Goal: Obtain resource: Download file/media

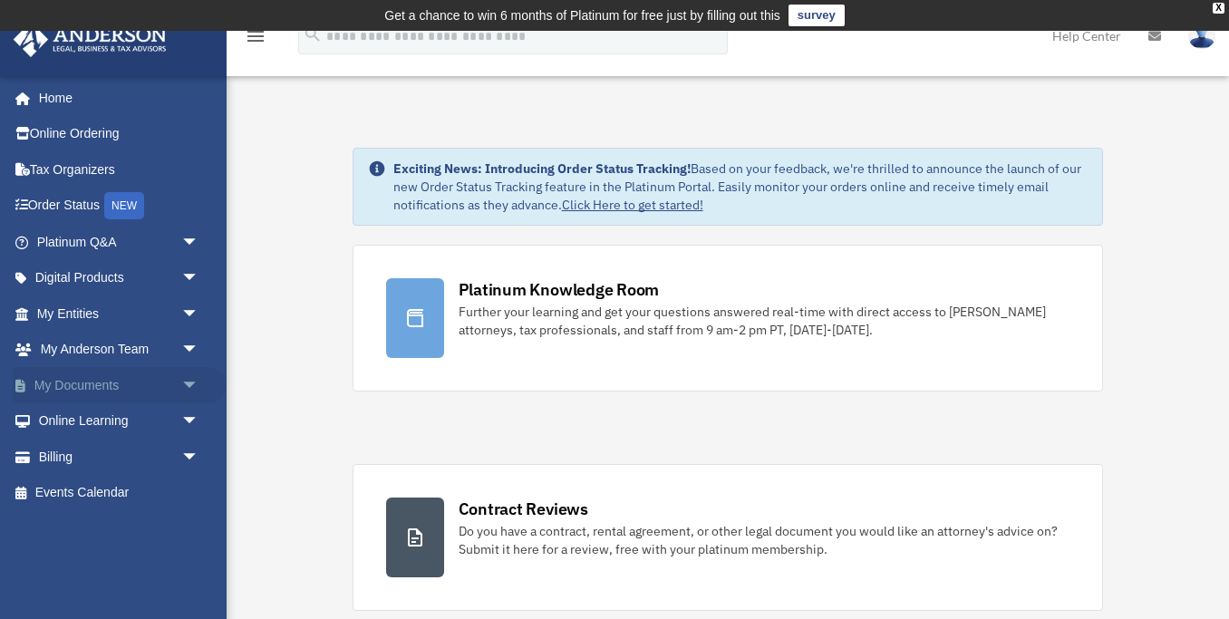
click at [189, 379] on span "arrow_drop_down" at bounding box center [199, 385] width 36 height 37
click at [151, 424] on link "Box" at bounding box center [125, 421] width 201 height 36
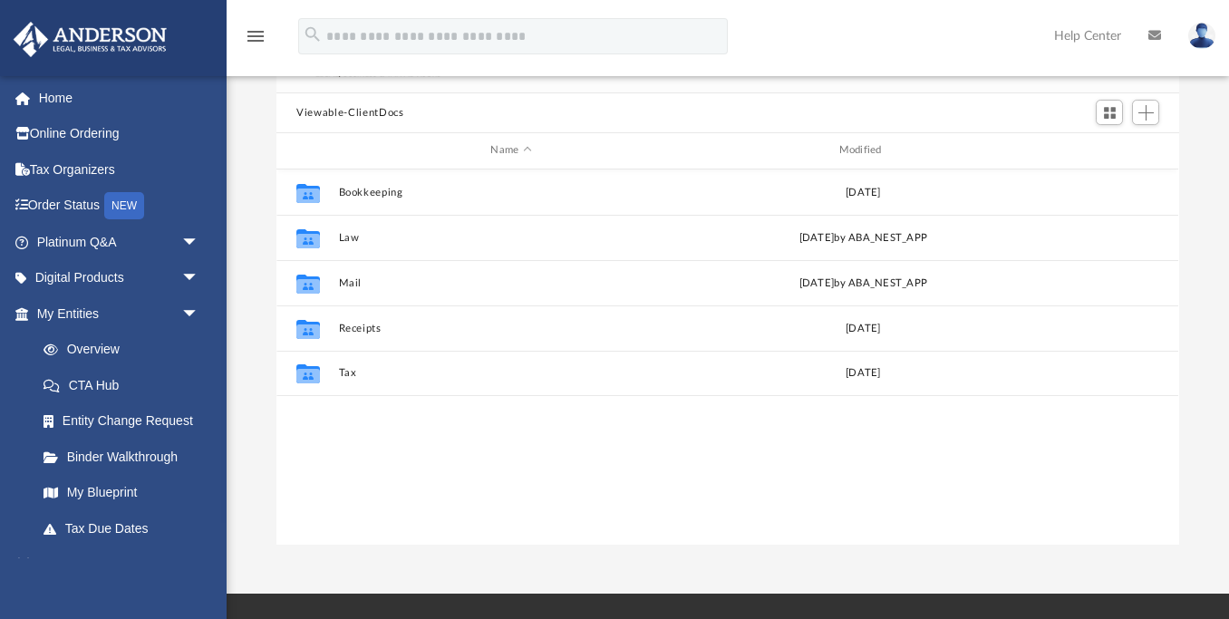
scroll to position [173, 0]
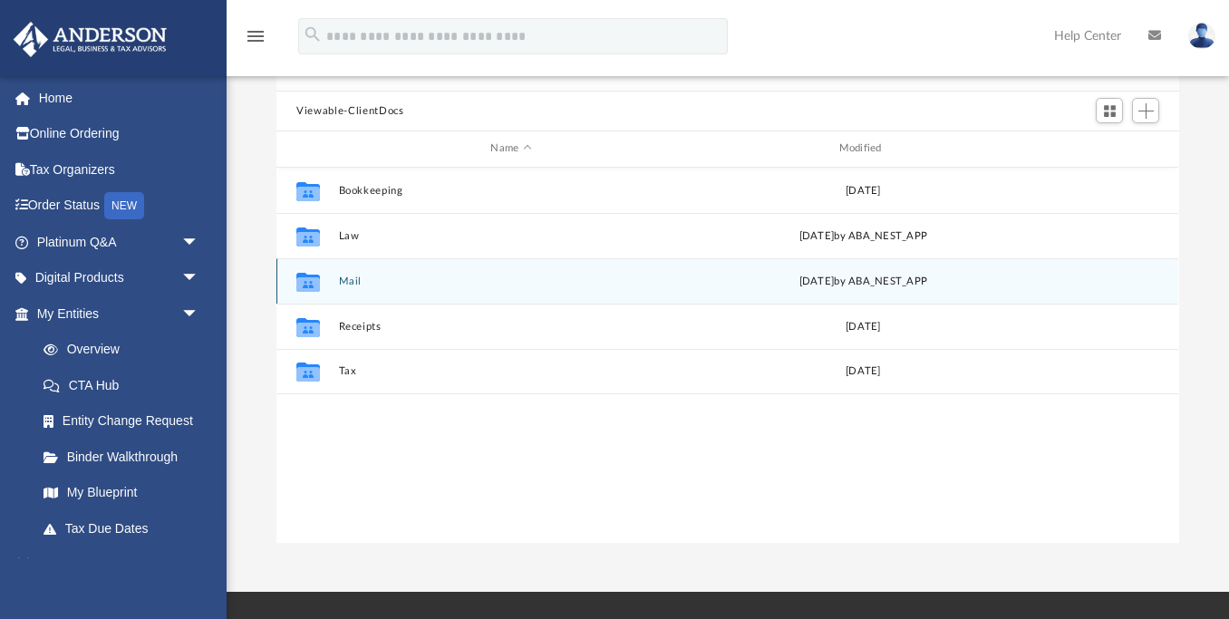
click at [338, 291] on div "Collaborated Folder Mail yesterday by ABA_NEST_APP" at bounding box center [727, 280] width 902 height 45
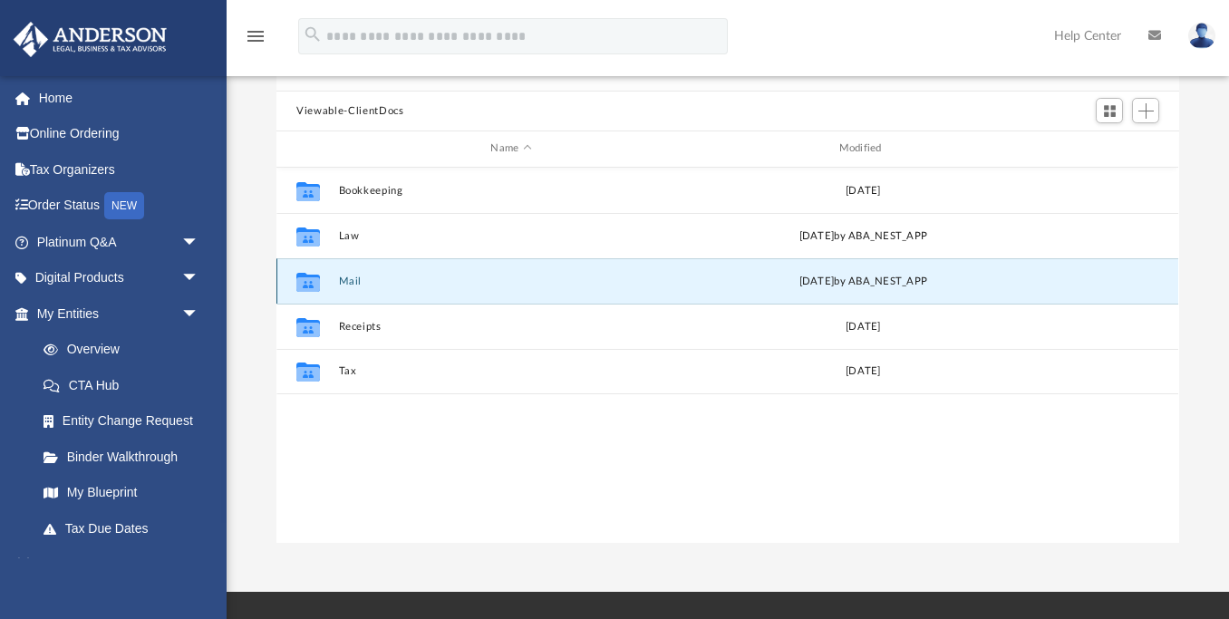
click at [338, 291] on div "Collaborated Folder Mail yesterday by ABA_NEST_APP" at bounding box center [727, 280] width 902 height 45
click at [357, 277] on button "Mail" at bounding box center [511, 282] width 344 height 12
click at [354, 279] on button "Mail" at bounding box center [511, 282] width 344 height 12
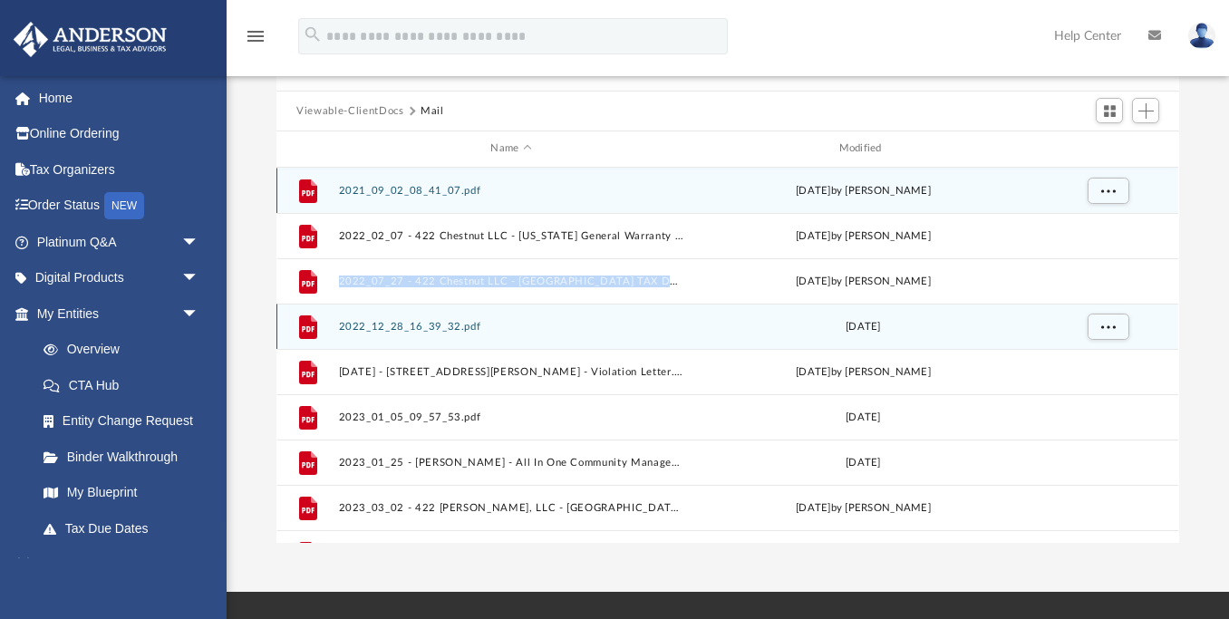
scroll to position [159, 0]
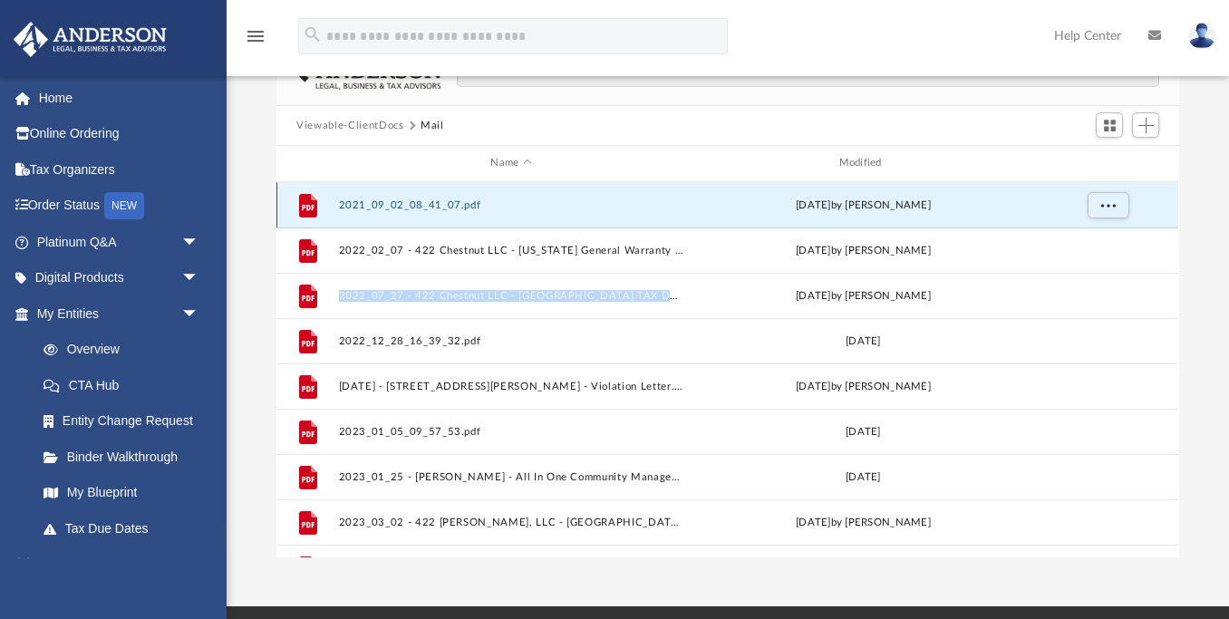
click at [403, 204] on button "2021_09_02_08_41_07.pdf" at bounding box center [511, 205] width 344 height 12
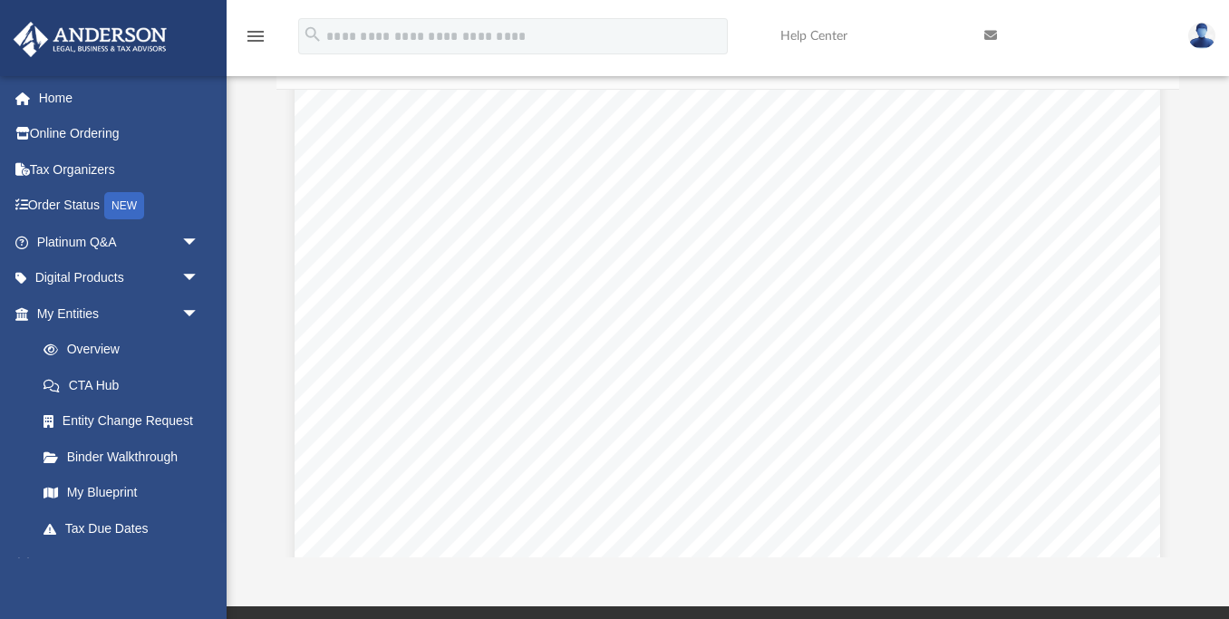
scroll to position [80, 0]
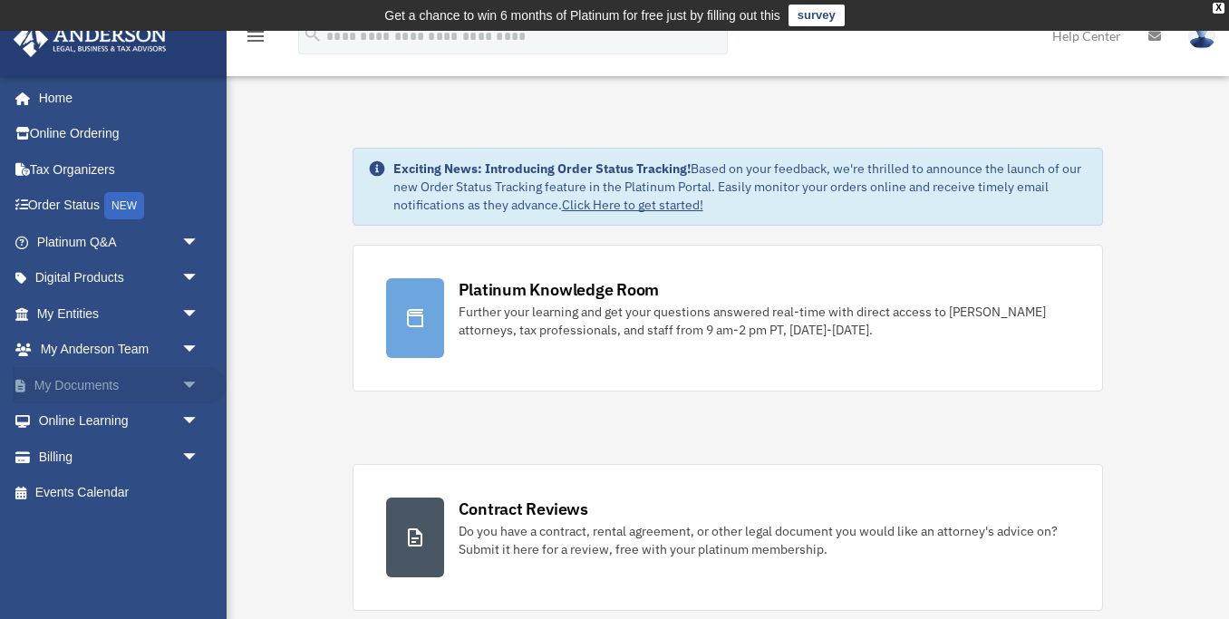
click at [106, 384] on link "My Documents arrow_drop_down" at bounding box center [120, 385] width 214 height 36
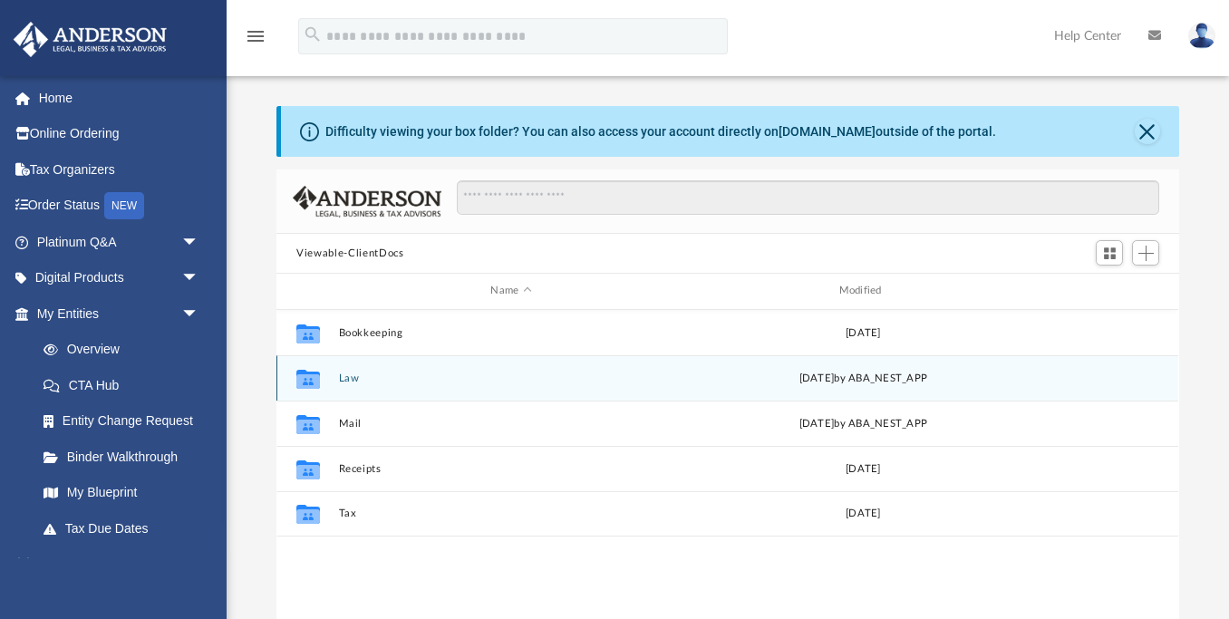
scroll to position [412, 902]
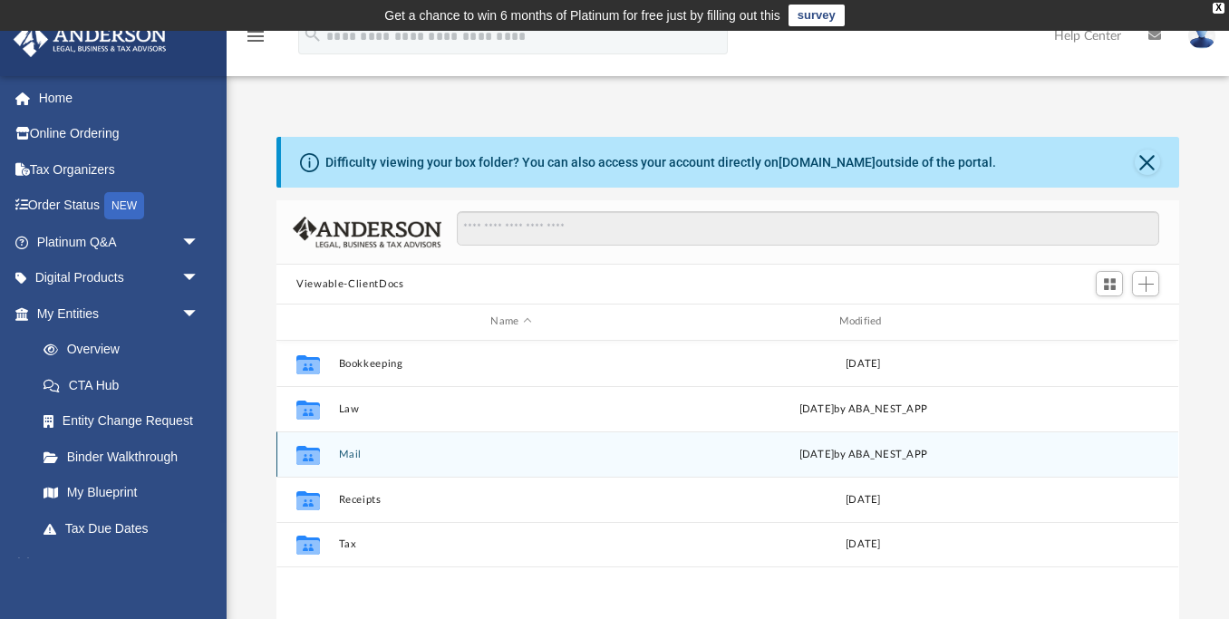
click at [354, 452] on button "Mail" at bounding box center [511, 455] width 344 height 12
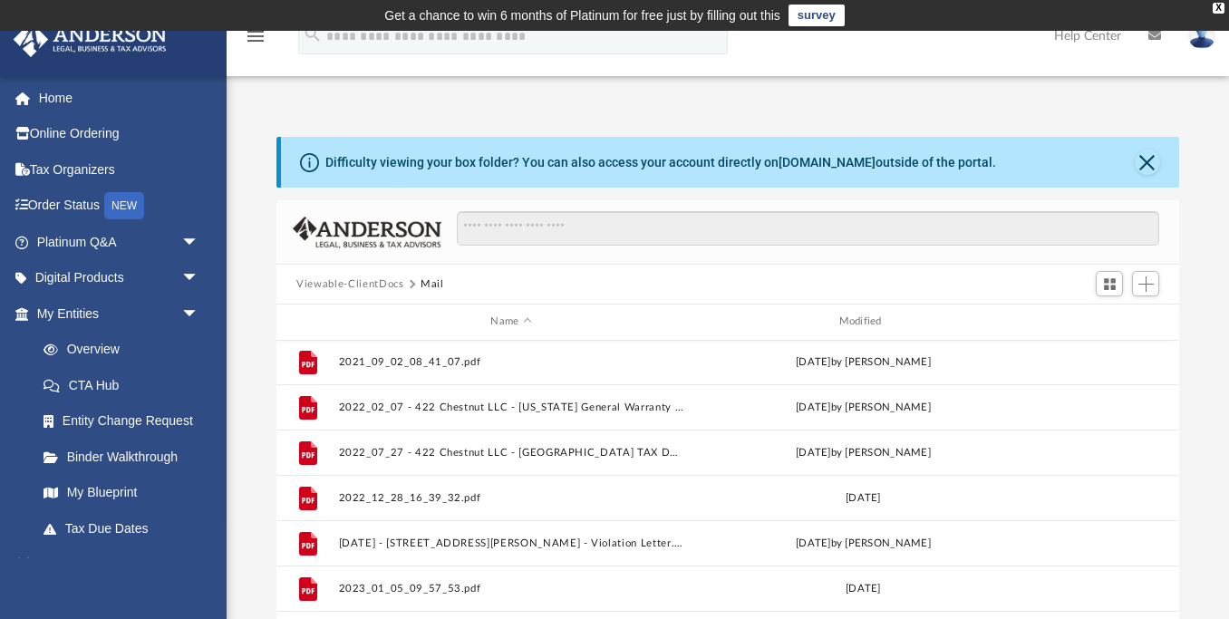
scroll to position [0, 0]
click at [845, 315] on div "Modified" at bounding box center [863, 322] width 345 height 16
click at [857, 315] on div "Modified" at bounding box center [863, 322] width 345 height 16
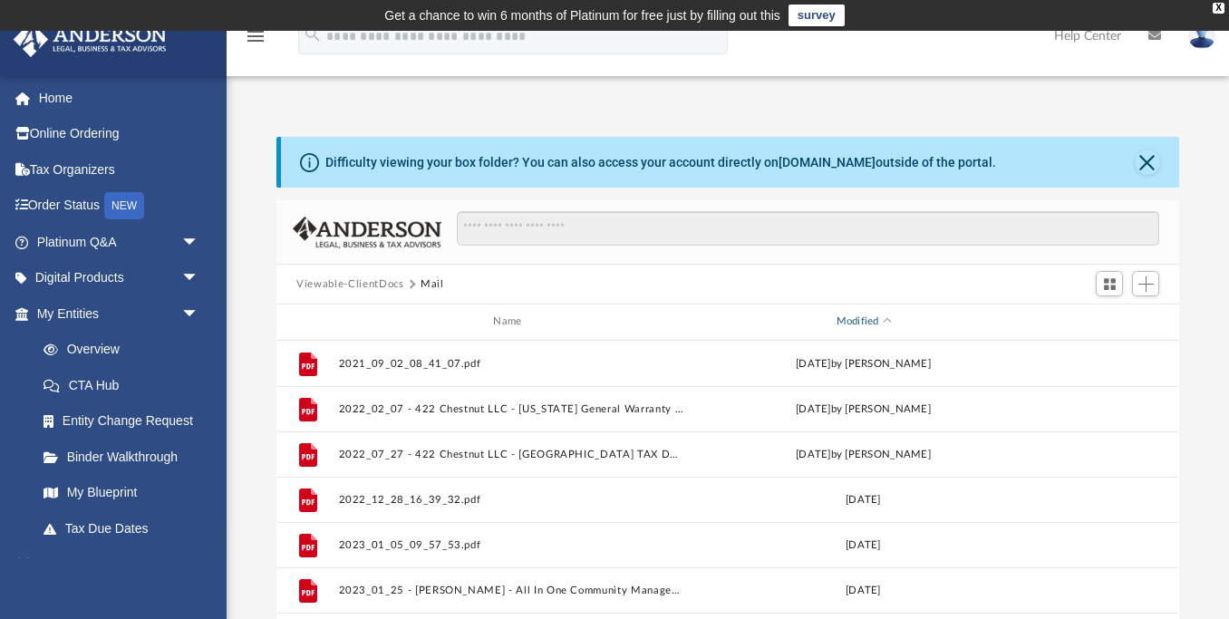
click at [857, 315] on div "Modified" at bounding box center [863, 322] width 345 height 16
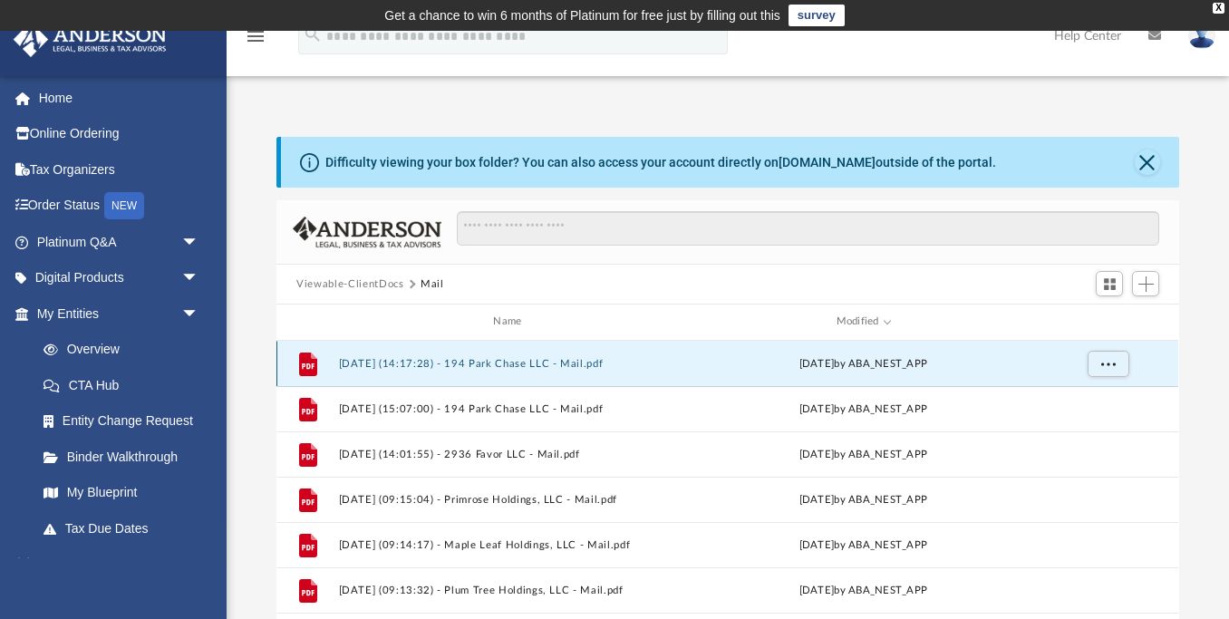
click at [496, 358] on button "2025.10.01 (14:17:28) - 194 Park Chase LLC - Mail.pdf" at bounding box center [511, 364] width 344 height 12
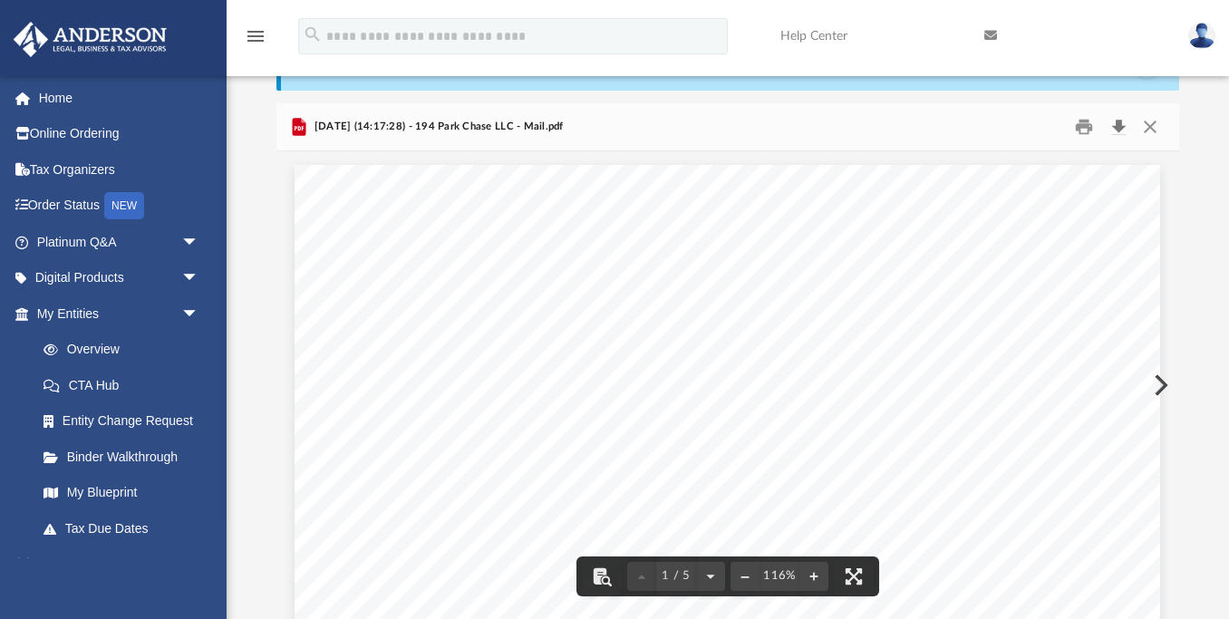
click at [1123, 131] on button "Download" at bounding box center [1118, 127] width 33 height 28
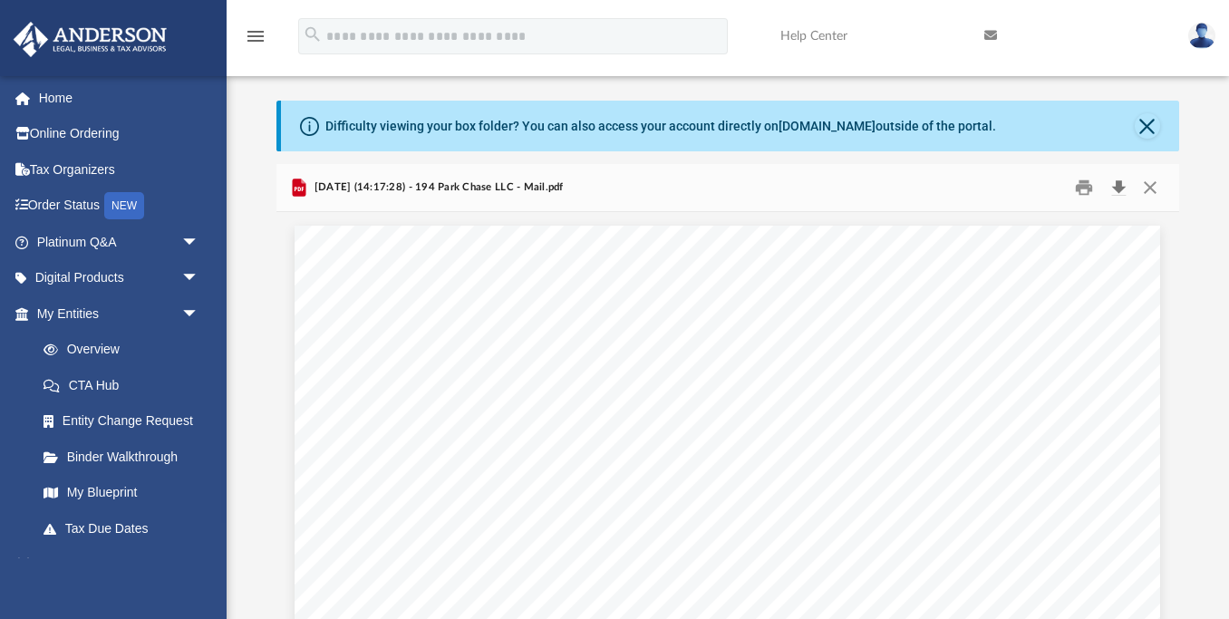
scroll to position [38, 0]
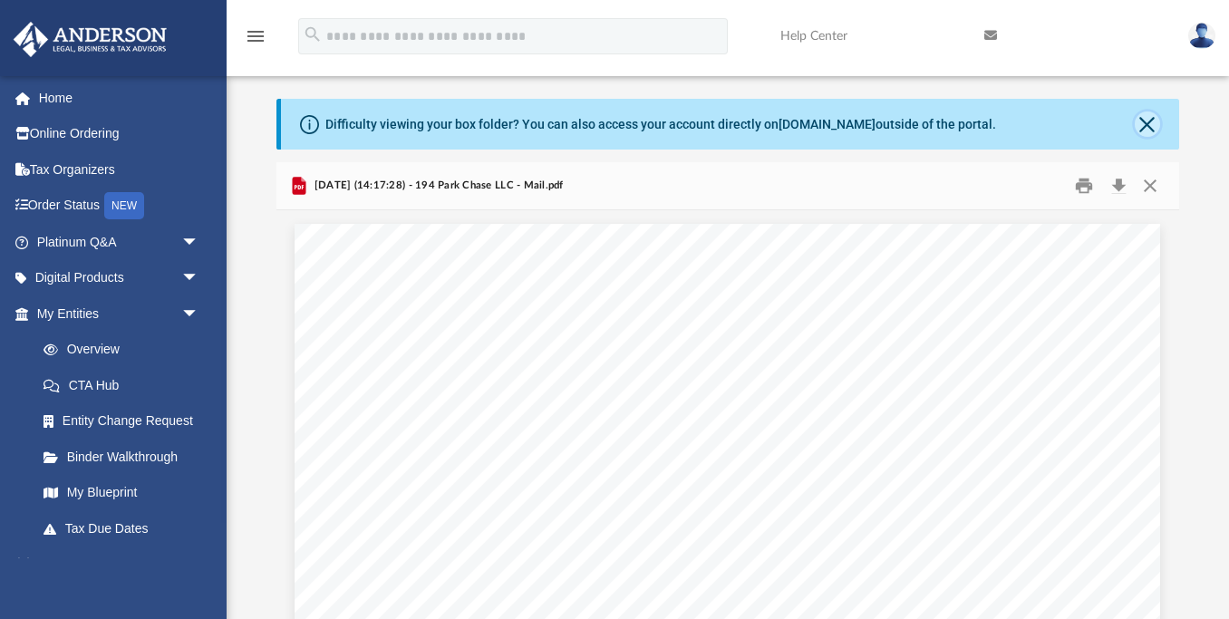
click at [1155, 121] on button "Close" at bounding box center [1147, 124] width 25 height 25
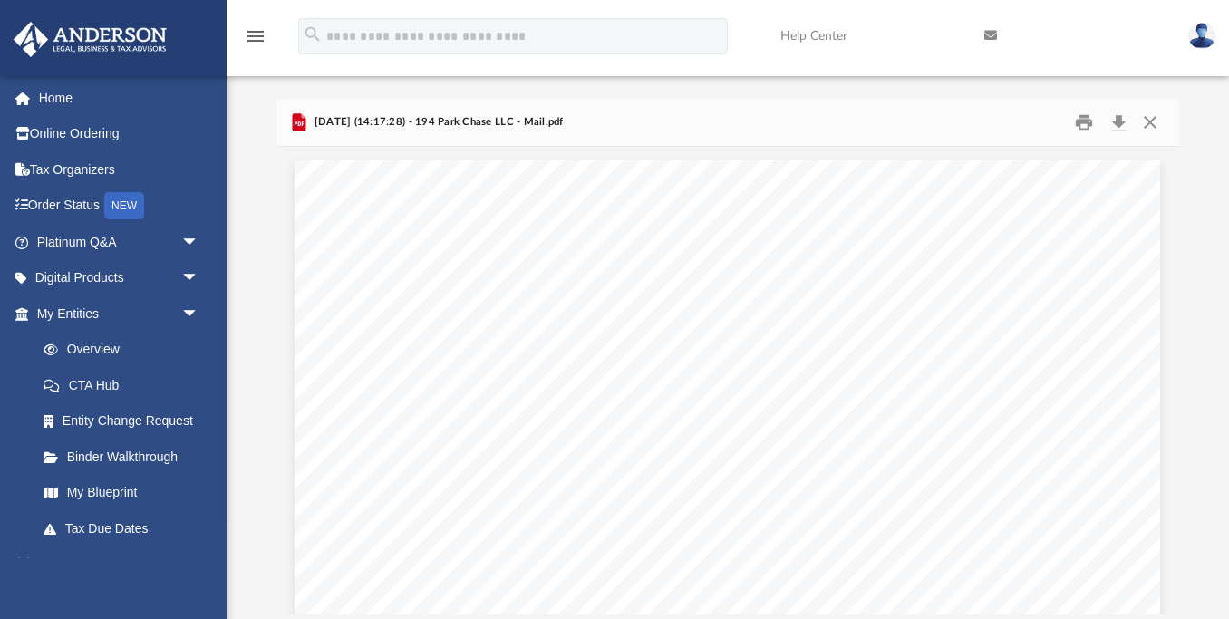
click at [1155, 121] on div "[DATE] (14:17:28) - 194 Park Chase LLC - Mail.pdf" at bounding box center [727, 123] width 902 height 48
drag, startPoint x: 1155, startPoint y: 121, endPoint x: 1198, endPoint y: 160, distance: 58.4
click at [1198, 160] on div "Difficulty viewing your box folder? You can also access your account directly o…" at bounding box center [728, 357] width 1003 height 516
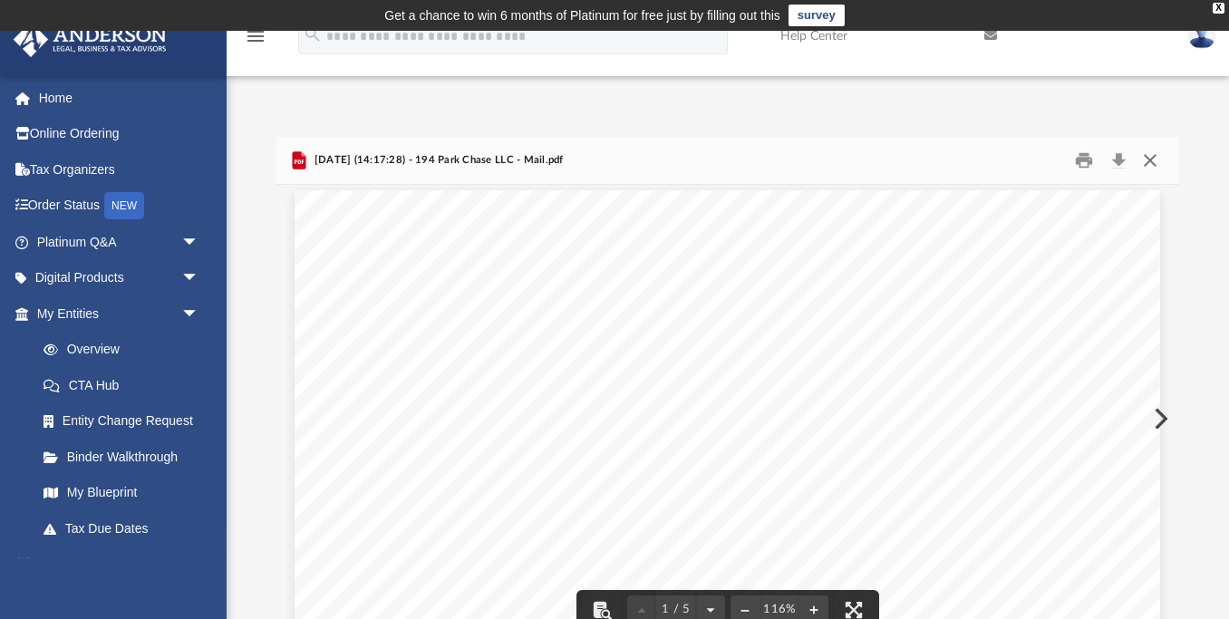
scroll to position [0, 0]
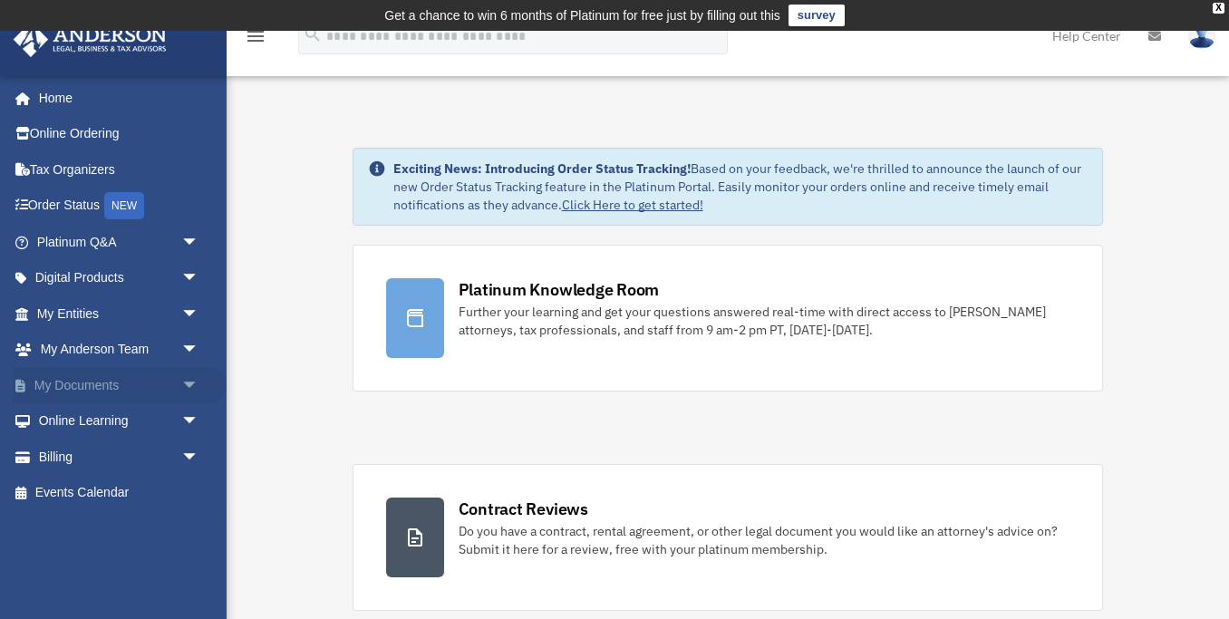
click at [181, 389] on span "arrow_drop_down" at bounding box center [199, 385] width 36 height 37
click at [131, 420] on link "Box" at bounding box center [125, 421] width 201 height 36
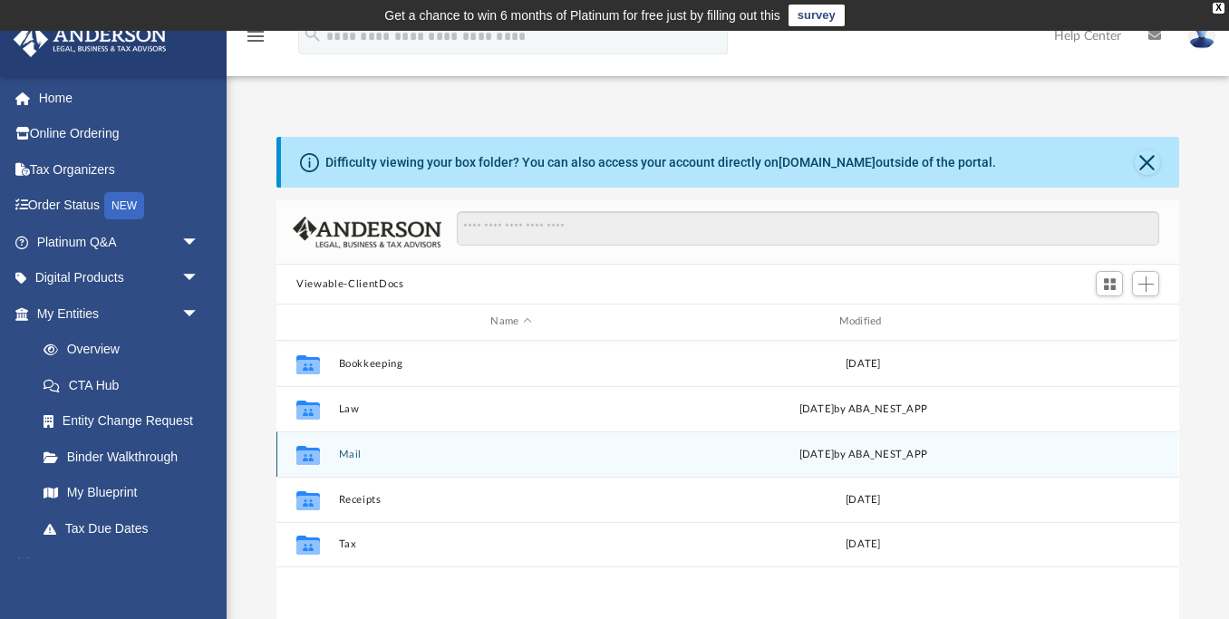
click at [344, 455] on button "Mail" at bounding box center [511, 455] width 344 height 12
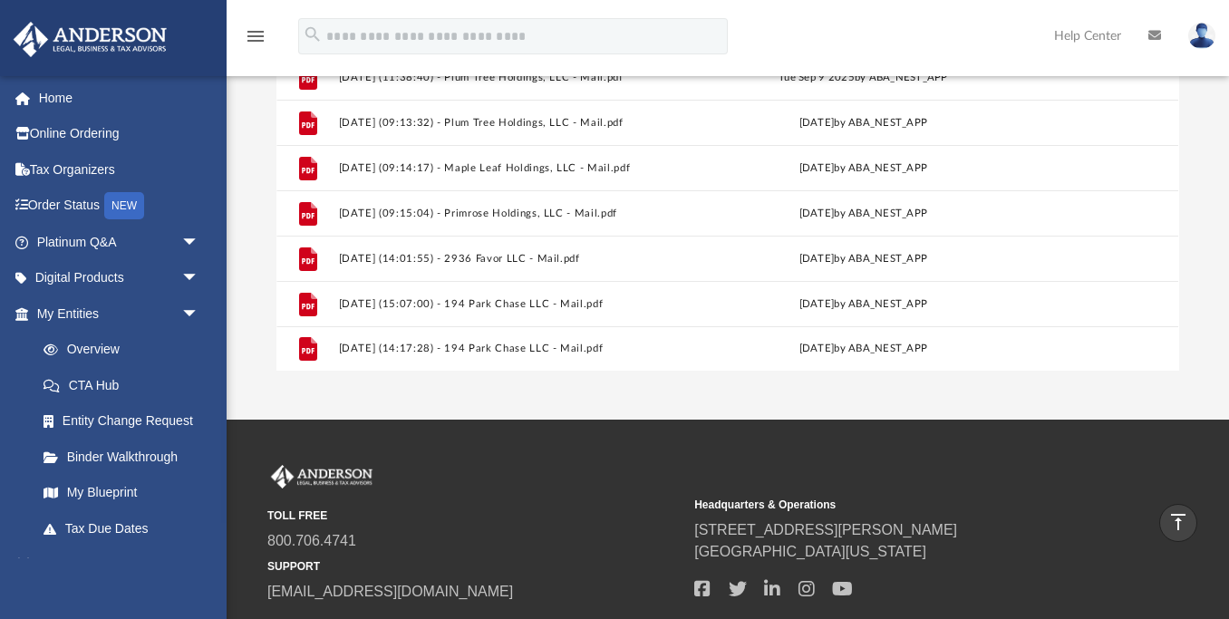
scroll to position [344, 0]
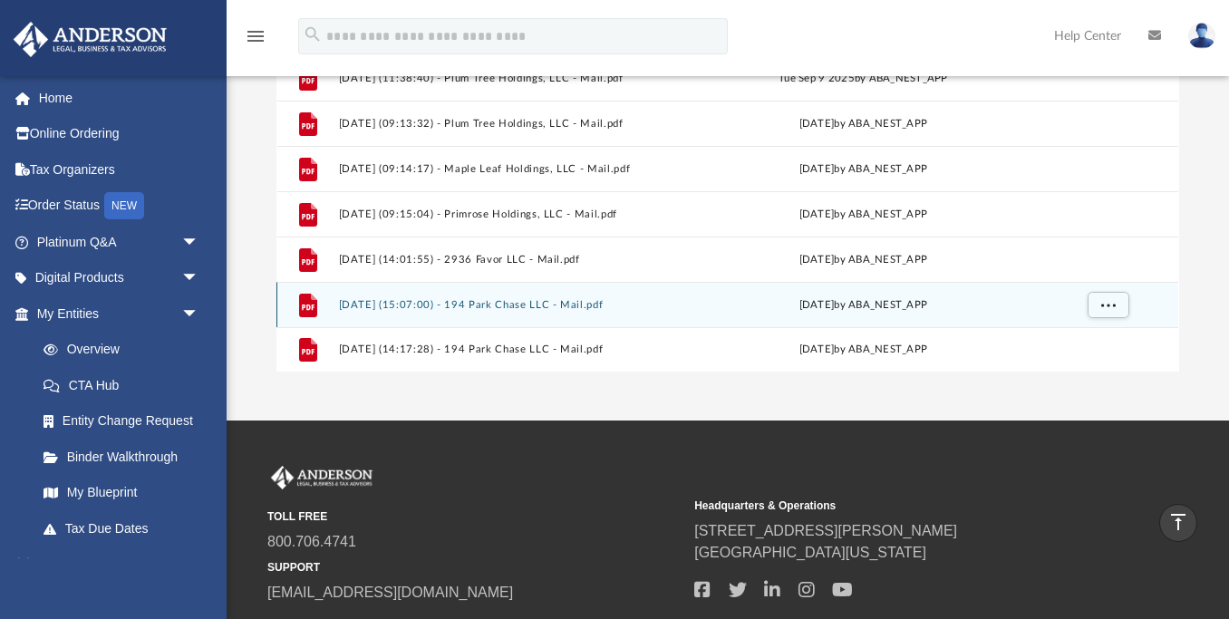
click at [509, 299] on button "[DATE] (15:07:00) - 194 Park Chase LLC - Mail.pdf" at bounding box center [511, 305] width 344 height 12
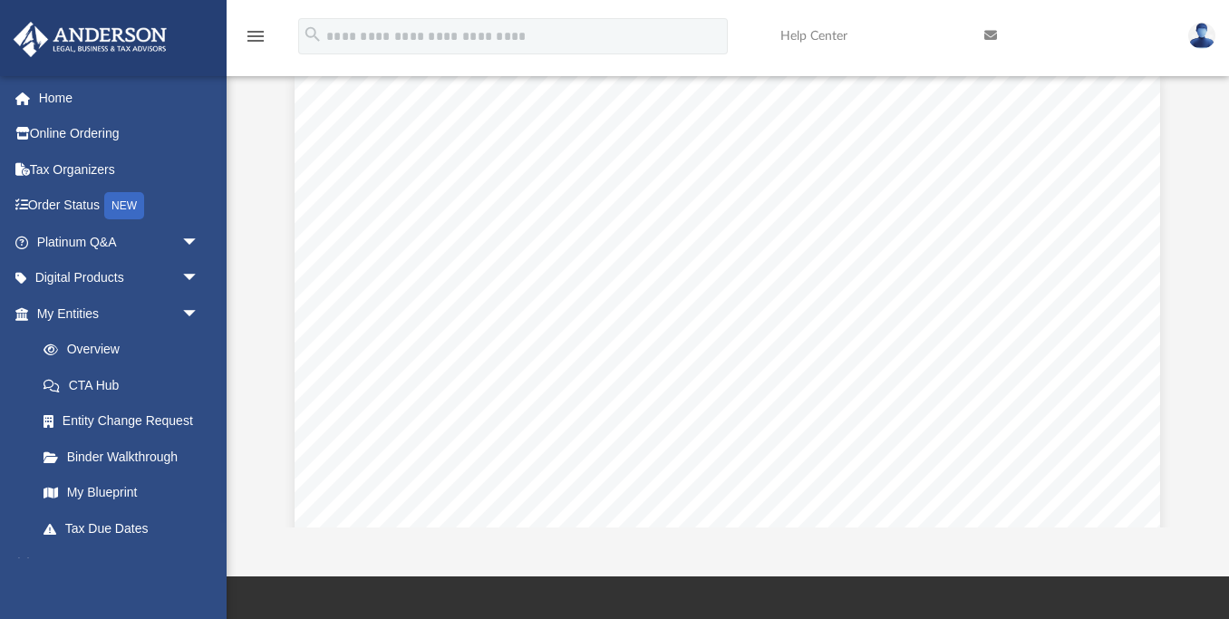
scroll to position [0, 0]
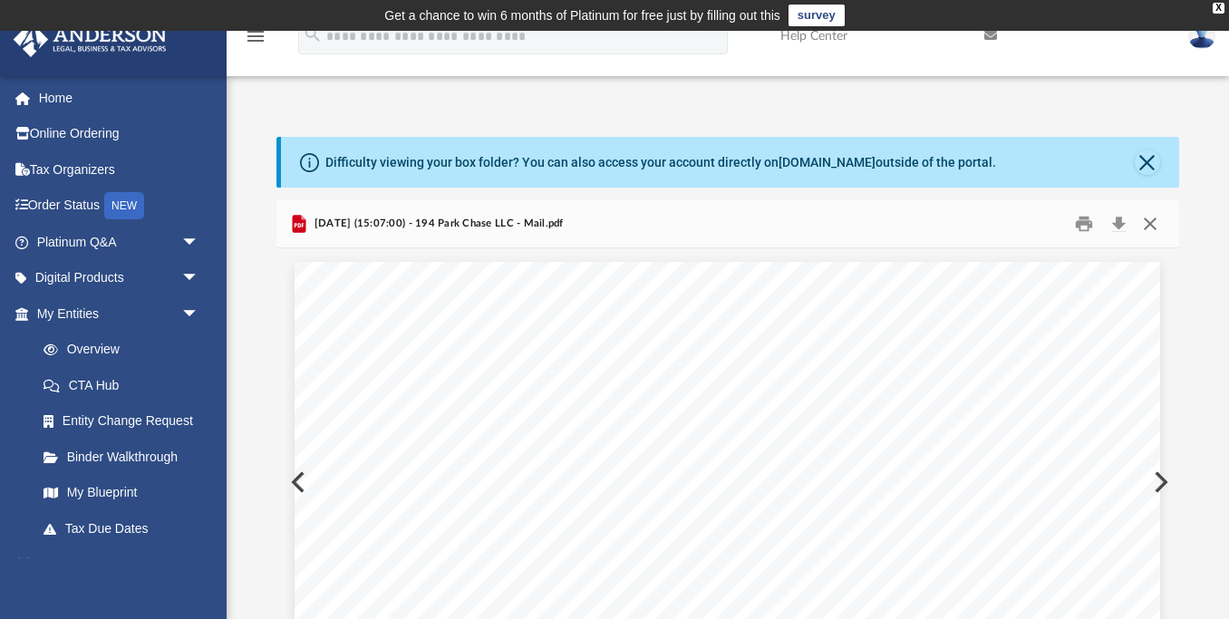
click at [1159, 221] on button "Close" at bounding box center [1150, 224] width 33 height 28
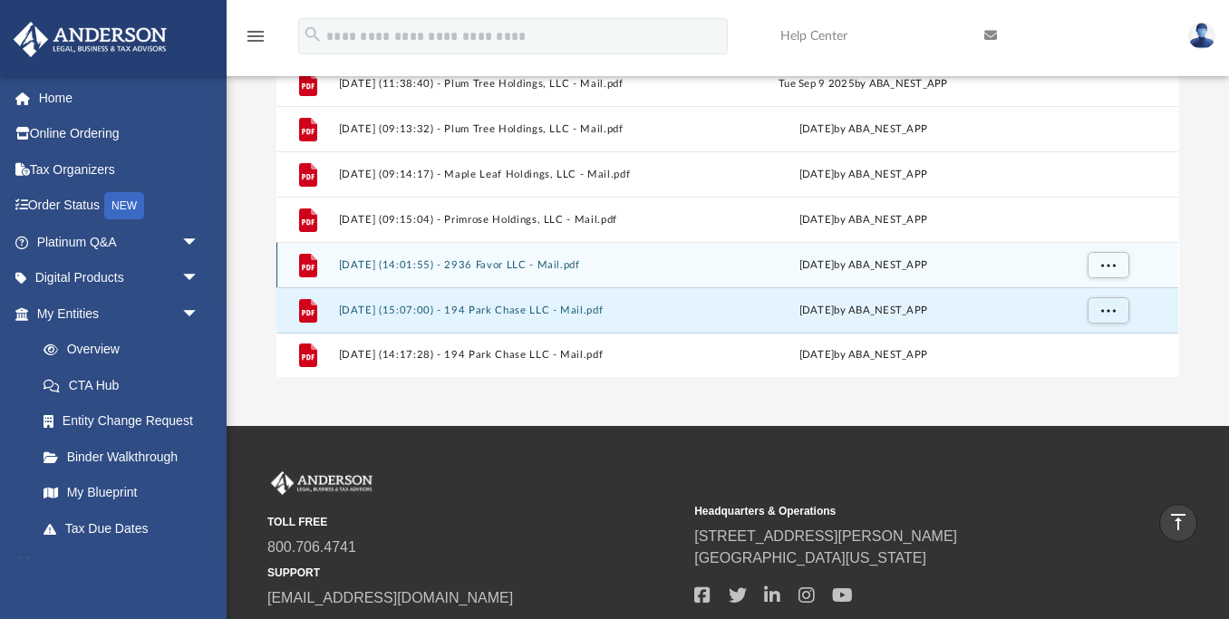
click at [560, 259] on button "[DATE] (14:01:55) - 2936 Favor LLC - Mail.pdf" at bounding box center [511, 265] width 344 height 12
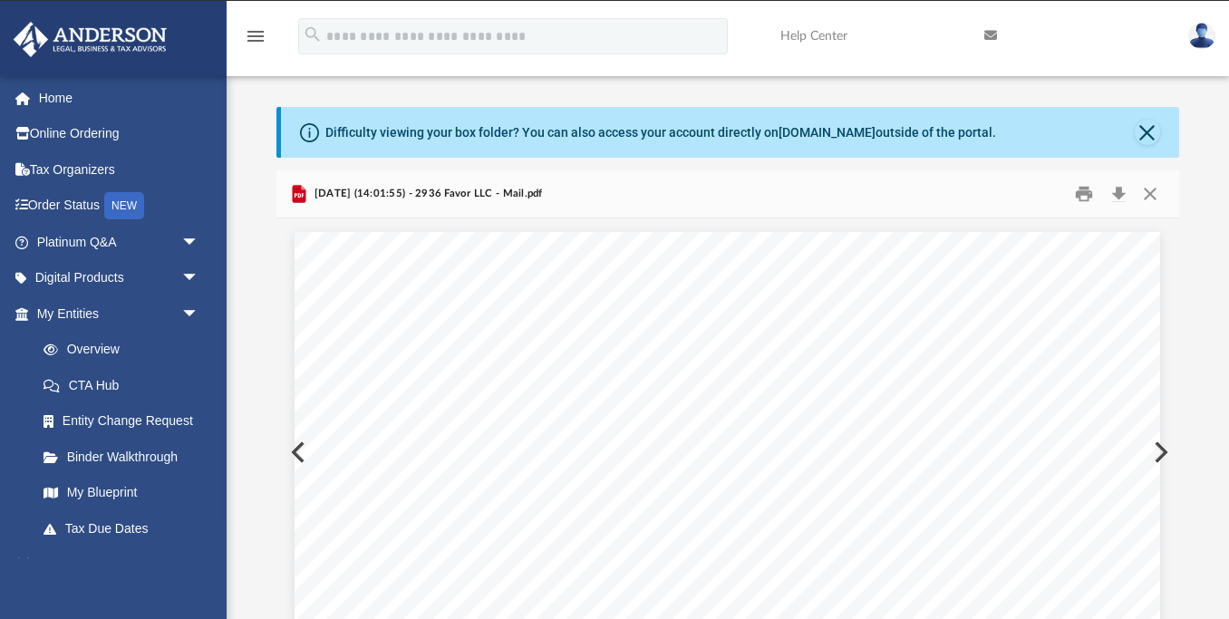
scroll to position [0, 0]
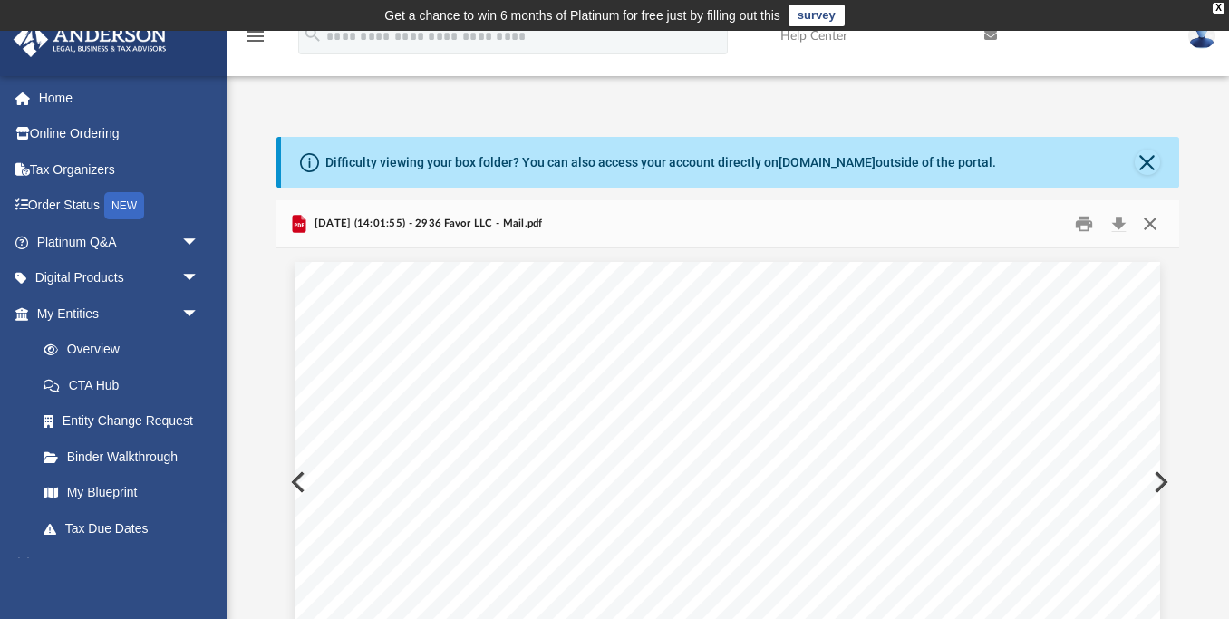
click at [1156, 221] on button "Close" at bounding box center [1150, 224] width 33 height 28
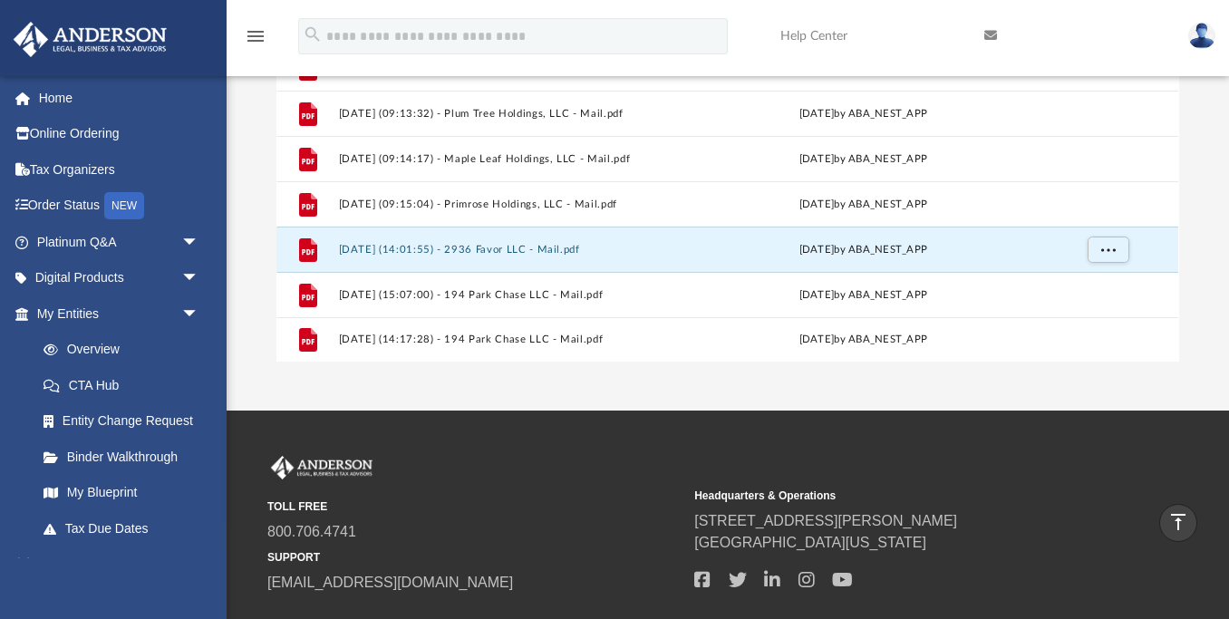
scroll to position [356, 0]
